Goal: Information Seeking & Learning: Learn about a topic

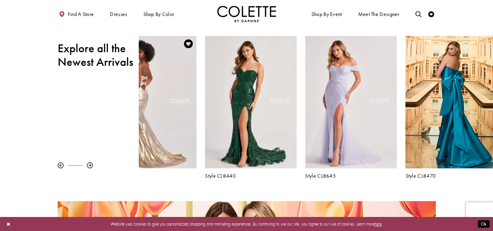
drag, startPoint x: 398, startPoint y: 134, endPoint x: 155, endPoint y: 141, distance: 243.1
click at [155, 141] on div "Visit Colette by Daphne Style No. CL8545 Page" at bounding box center [150, 102] width 91 height 133
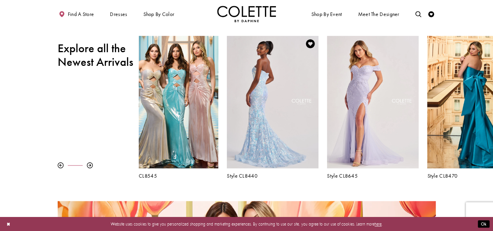
drag, startPoint x: 396, startPoint y: 113, endPoint x: 151, endPoint y: 119, distance: 245.0
click at [227, 118] on div "Visit Colette by Daphne Style No. CL8440 Page" at bounding box center [272, 102] width 91 height 133
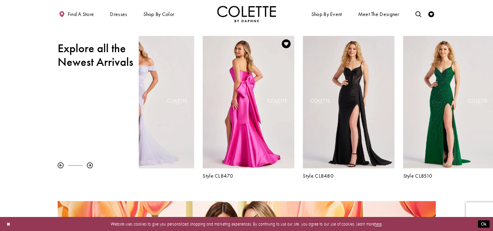
drag, startPoint x: 464, startPoint y: 88, endPoint x: 208, endPoint y: 102, distance: 256.2
click at [209, 102] on div "Visit Colette by Daphne Style No. CL8470 Page" at bounding box center [248, 102] width 91 height 133
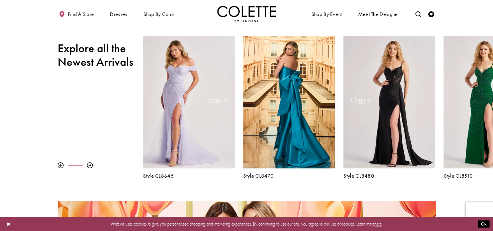
drag, startPoint x: 420, startPoint y: 122, endPoint x: 120, endPoint y: 132, distance: 300.8
click at [120, 132] on div "Pause autoplay Previous Slide Next Slide 0 1 2 3 4 5 6 7 8 9 Style CL8480" at bounding box center [246, 107] width 493 height 143
click at [88, 166] on div at bounding box center [90, 165] width 6 height 6
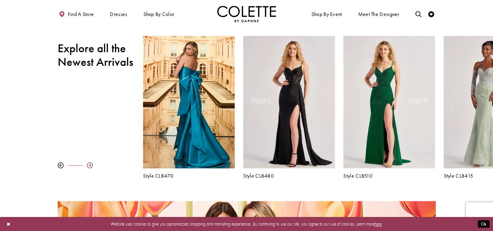
click at [88, 164] on div at bounding box center [90, 165] width 6 height 6
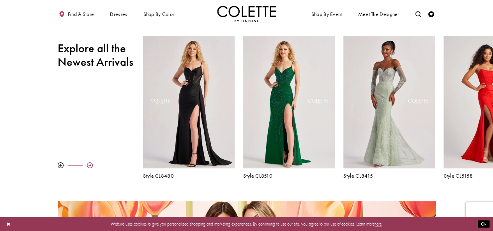
click at [88, 164] on div at bounding box center [90, 165] width 6 height 6
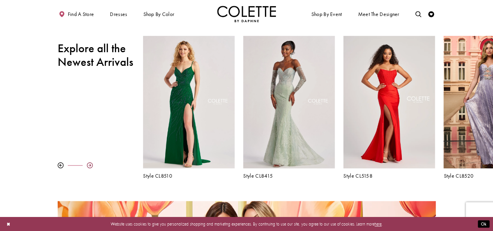
click at [88, 164] on div at bounding box center [90, 165] width 6 height 6
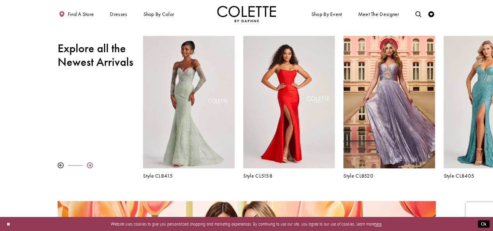
click at [88, 164] on div at bounding box center [90, 165] width 6 height 6
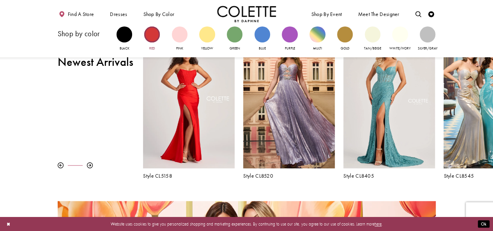
click at [153, 35] on div "Primary block" at bounding box center [152, 34] width 16 height 16
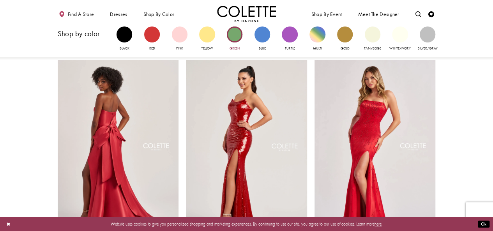
click at [234, 38] on div "Primary block" at bounding box center [235, 34] width 16 height 16
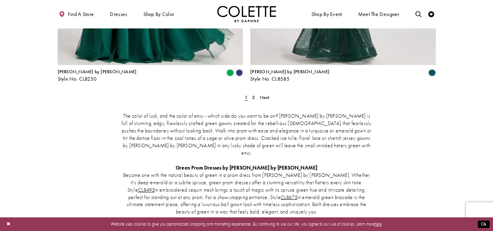
scroll to position [1052, 0]
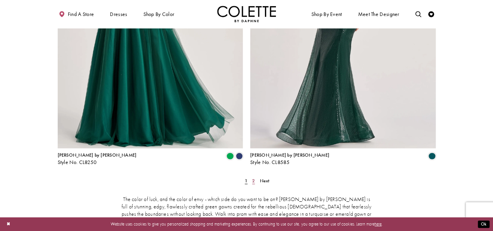
click at [253, 178] on span "2" at bounding box center [253, 181] width 3 height 6
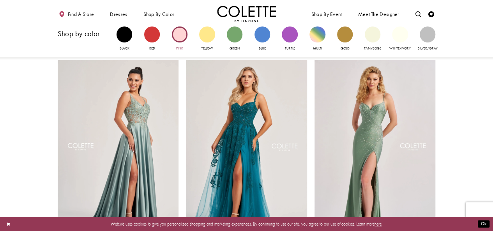
click at [182, 32] on div "Primary block" at bounding box center [180, 34] width 16 height 16
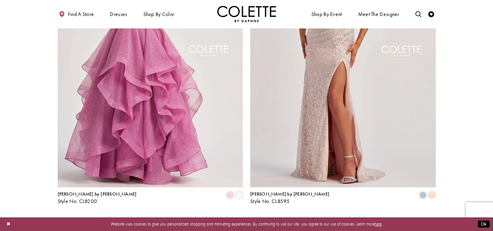
scroll to position [1090, 0]
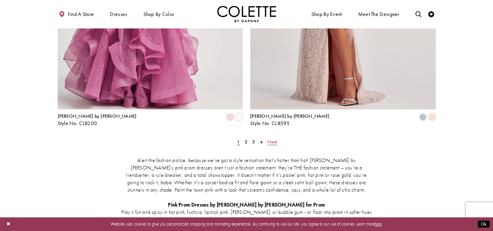
click at [271, 139] on span "Next" at bounding box center [272, 142] width 10 height 6
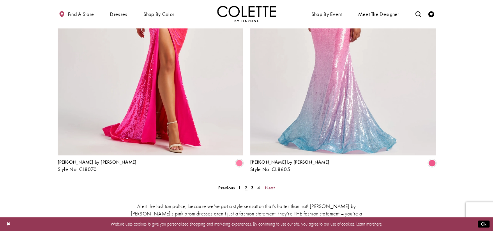
scroll to position [1122, 0]
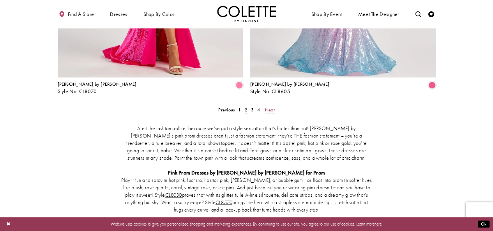
click at [273, 107] on span "Next" at bounding box center [270, 110] width 10 height 6
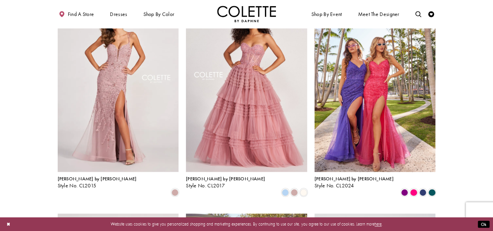
scroll to position [460, 0]
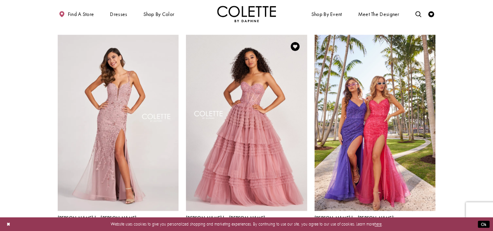
click at [284, 227] on span "Product List" at bounding box center [285, 230] width 7 height 7
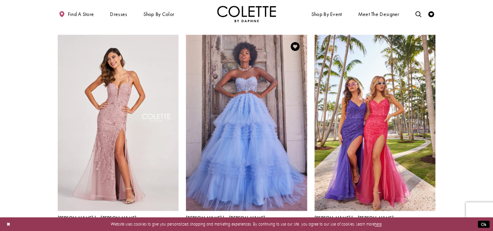
click at [296, 227] on span "Product List" at bounding box center [294, 230] width 7 height 7
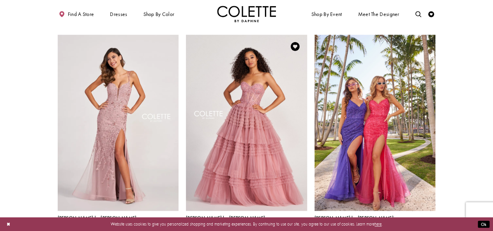
click at [301, 227] on span "Product List" at bounding box center [303, 230] width 7 height 7
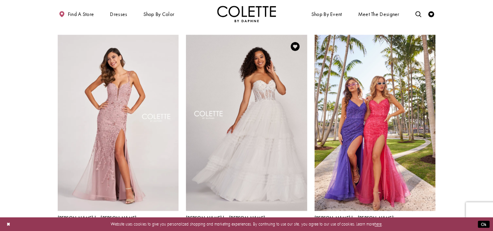
click at [295, 227] on span "Product List" at bounding box center [294, 230] width 7 height 7
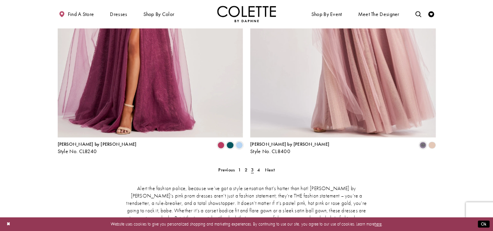
scroll to position [1122, 0]
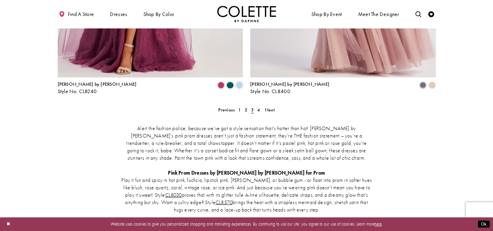
click at [278, 106] on ul "Previous 1 2 3 4 Next" at bounding box center [247, 110] width 248 height 9
click at [266, 107] on span "Next" at bounding box center [270, 110] width 10 height 6
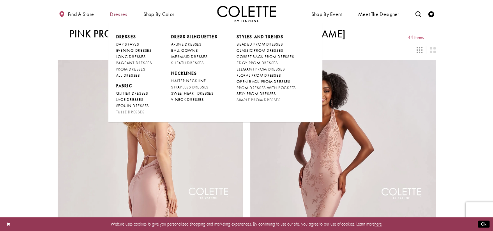
click at [113, 17] on span "Dresses" at bounding box center [118, 14] width 17 height 6
click at [181, 43] on li "DRESS SILHOUETTES A-LINE DRESSES BALL GOWNS MERMAID DRESSES SHEATH DRESSES" at bounding box center [194, 50] width 46 height 32
click at [181, 43] on span "A-LINE DRESSES" at bounding box center [186, 44] width 30 height 5
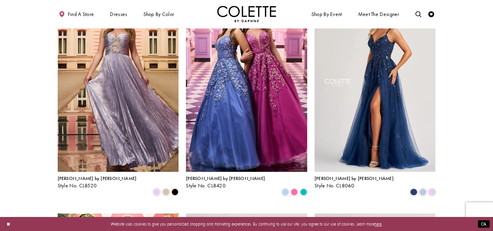
scroll to position [78, 0]
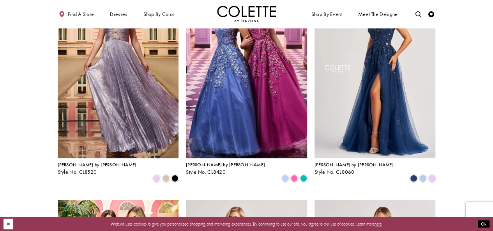
click at [8, 225] on button "Close Dialog" at bounding box center [9, 224] width 10 height 11
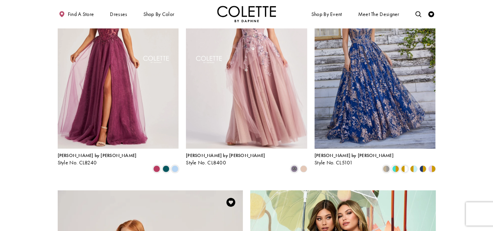
scroll to position [1013, 0]
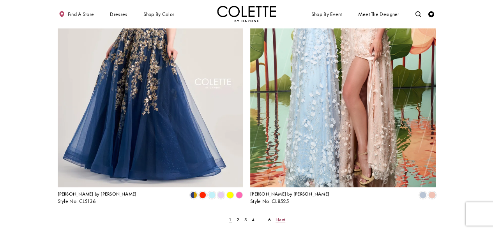
click at [285, 215] on link "Next" at bounding box center [279, 219] width 13 height 9
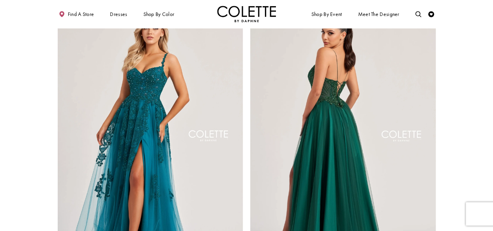
scroll to position [1006, 0]
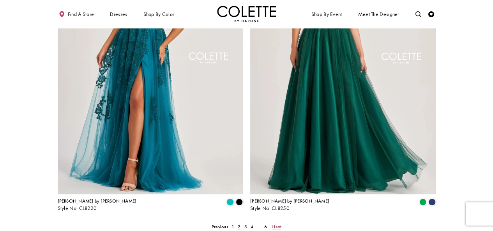
click at [274, 224] on span "Next" at bounding box center [276, 227] width 10 height 6
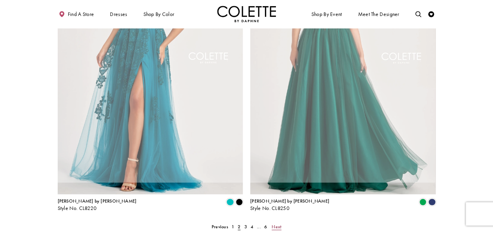
scroll to position [32, 0]
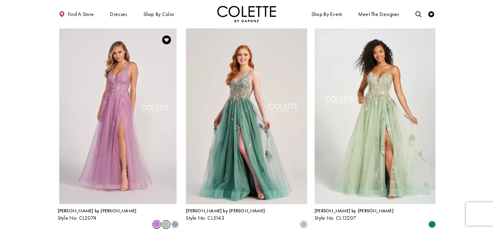
click at [165, 221] on span "Product List" at bounding box center [165, 224] width 7 height 7
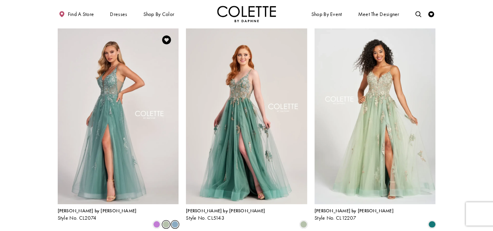
click at [176, 221] on span "Product List" at bounding box center [174, 224] width 7 height 7
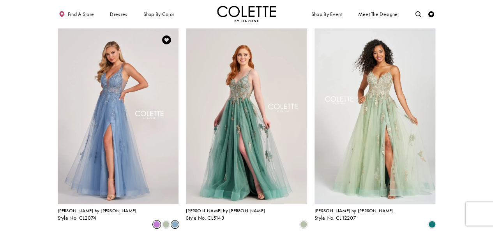
click at [155, 221] on span "Product List" at bounding box center [156, 224] width 7 height 7
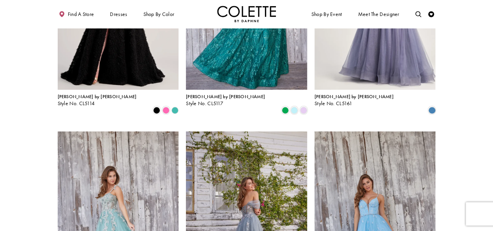
scroll to position [655, 0]
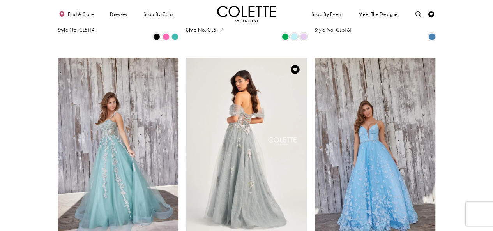
click at [259, 128] on img "Visit Colette by Daphne Style No. CL5169 Page" at bounding box center [246, 146] width 121 height 176
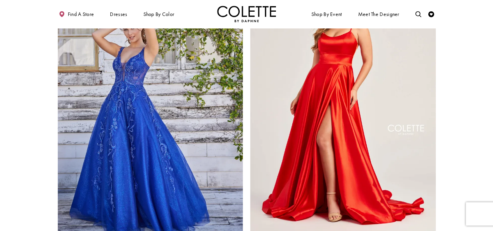
scroll to position [1122, 0]
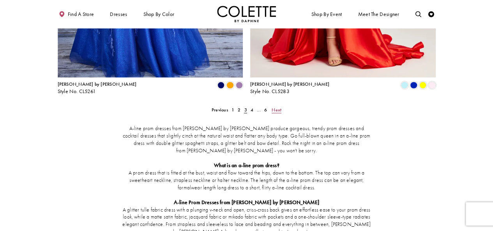
click at [276, 107] on span "Next" at bounding box center [276, 110] width 10 height 6
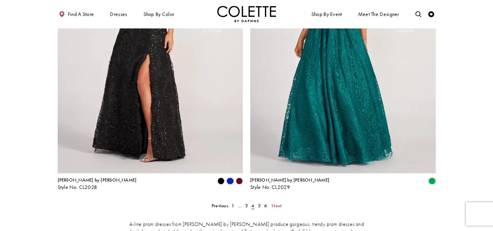
scroll to position [1045, 0]
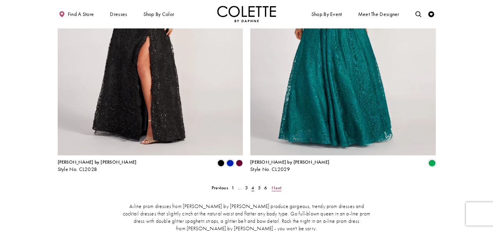
click at [281, 183] on link "Next" at bounding box center [276, 187] width 13 height 9
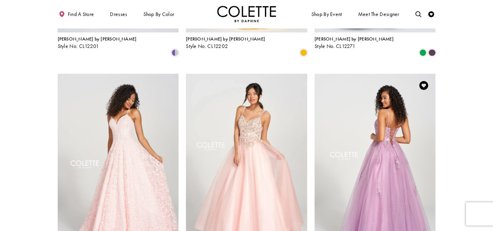
scroll to position [538, 0]
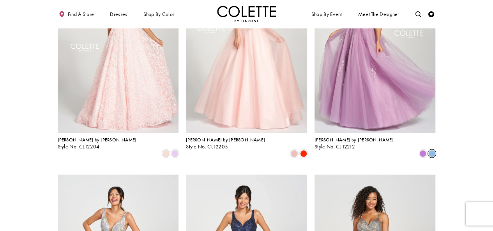
click at [433, 150] on span "Product List" at bounding box center [431, 153] width 7 height 7
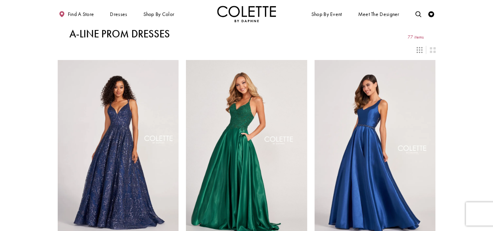
scroll to position [39, 0]
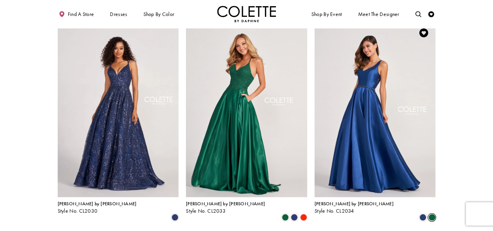
click at [431, 214] on span "Product List" at bounding box center [431, 217] width 7 height 7
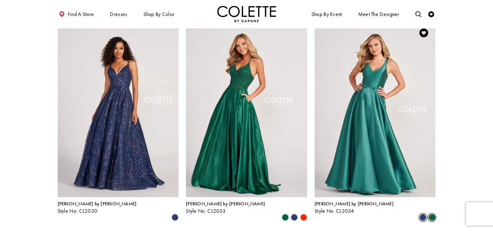
click at [424, 214] on span "Product List" at bounding box center [422, 217] width 7 height 7
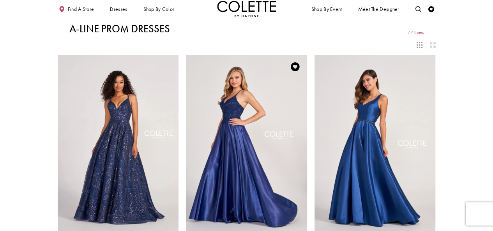
scroll to position [0, 0]
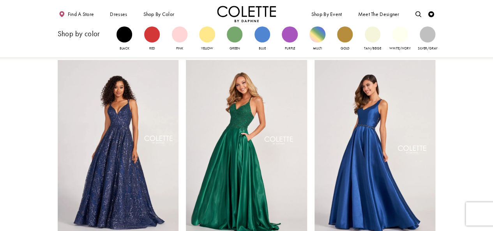
click at [280, 28] on div "Purple" at bounding box center [290, 39] width 28 height 31
click at [285, 32] on div "Primary block" at bounding box center [290, 34] width 16 height 16
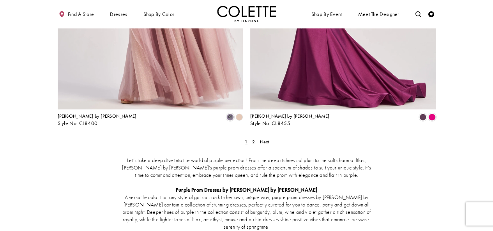
scroll to position [1129, 0]
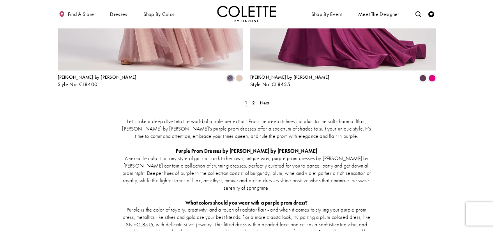
click at [263, 100] on span "Next" at bounding box center [265, 103] width 10 height 6
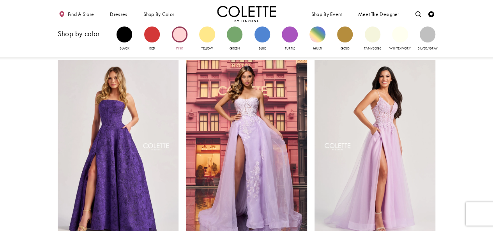
click at [176, 31] on div "Primary block" at bounding box center [180, 34] width 16 height 16
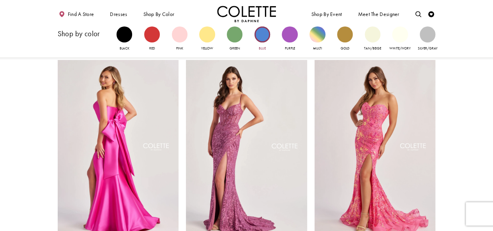
click at [257, 37] on div "Primary block" at bounding box center [262, 34] width 16 height 16
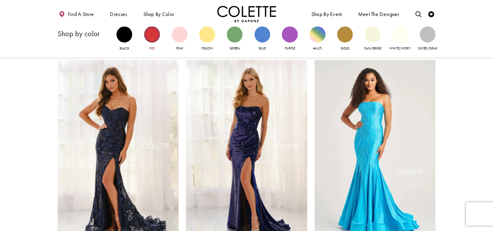
click at [153, 37] on div "Primary block" at bounding box center [152, 34] width 16 height 16
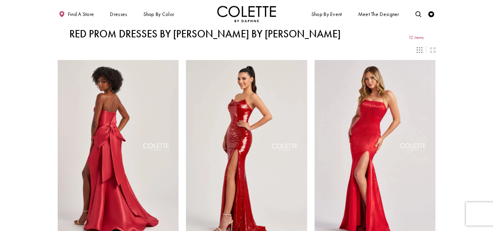
click at [243, 11] on img "Visit Home Page" at bounding box center [246, 14] width 59 height 16
